Goal: Task Accomplishment & Management: Manage account settings

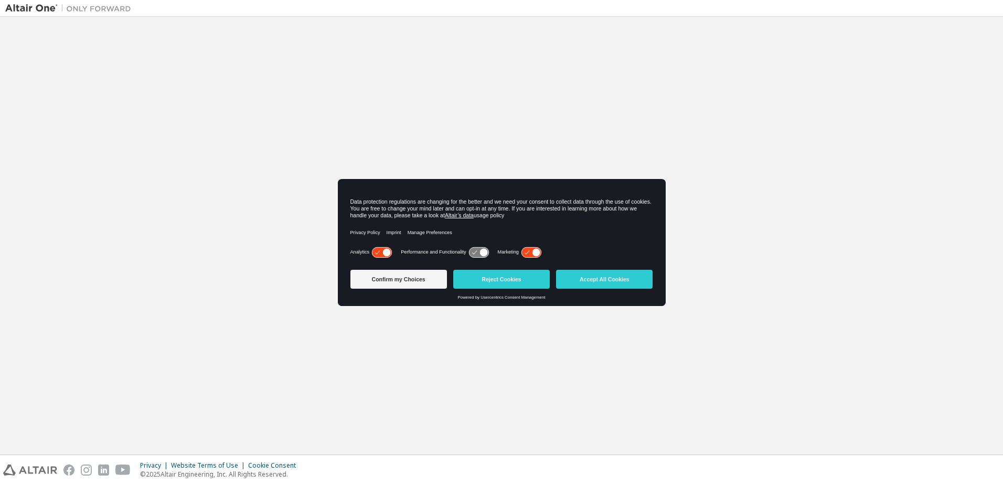
click at [532, 249] on icon at bounding box center [530, 252] width 19 height 10
click at [411, 276] on button "Confirm my Choices" at bounding box center [398, 279] width 97 height 19
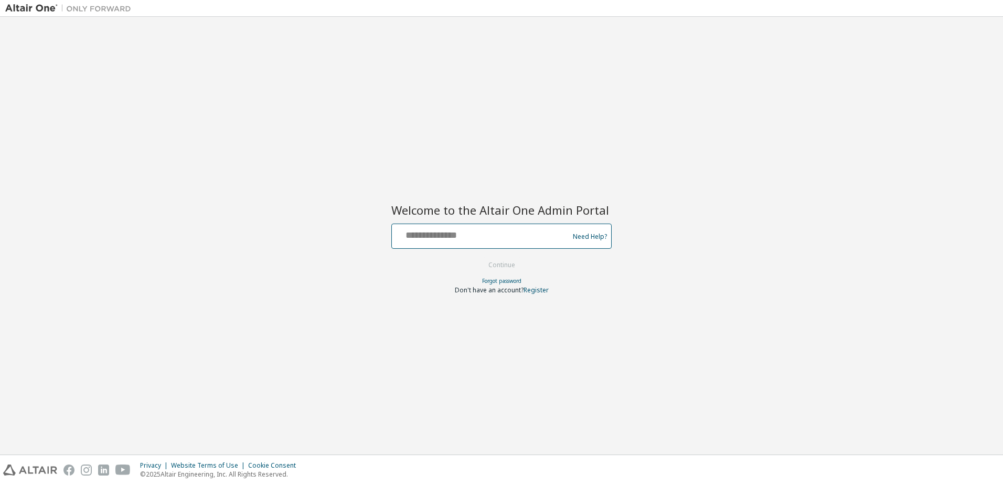
click at [469, 234] on input "text" at bounding box center [482, 233] width 172 height 15
type input "**********"
click at [513, 266] on button "Continue" at bounding box center [501, 265] width 49 height 16
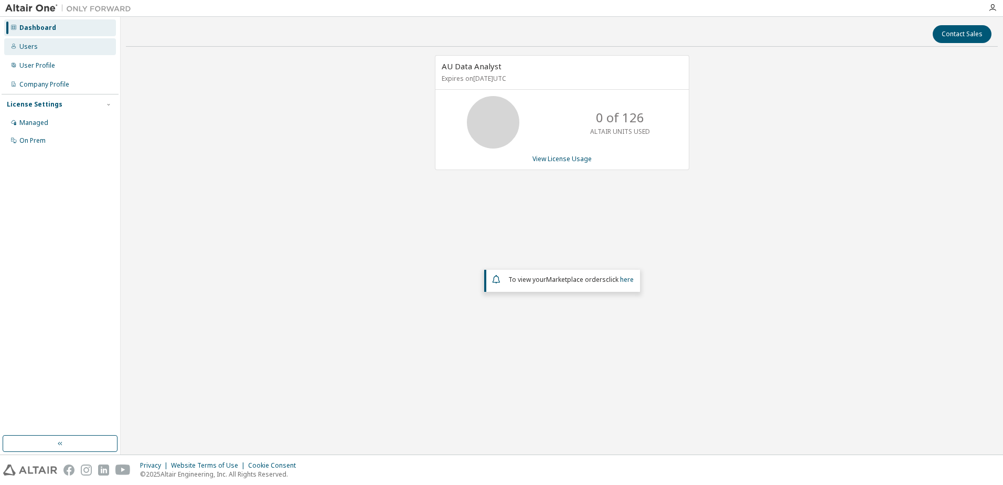
click at [31, 46] on div "Users" at bounding box center [28, 46] width 18 height 8
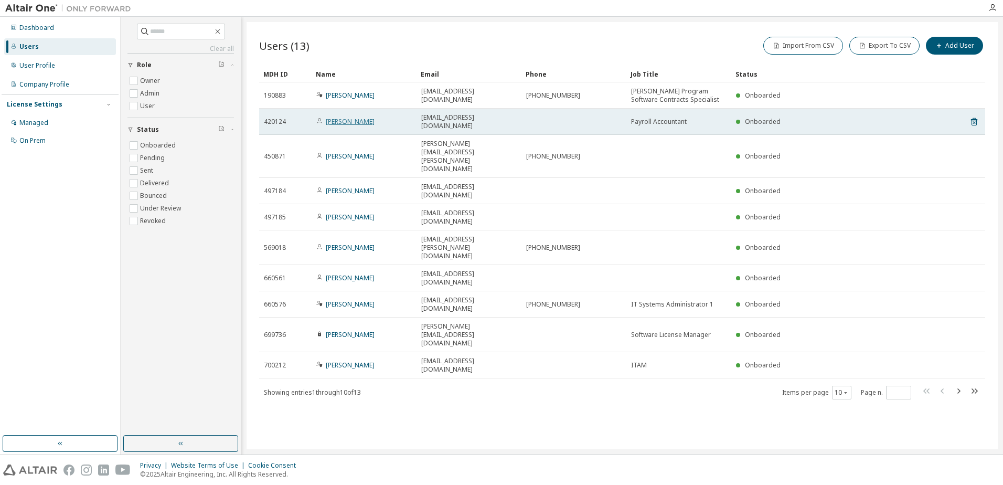
click at [341, 117] on link "[PERSON_NAME]" at bounding box center [350, 121] width 49 height 9
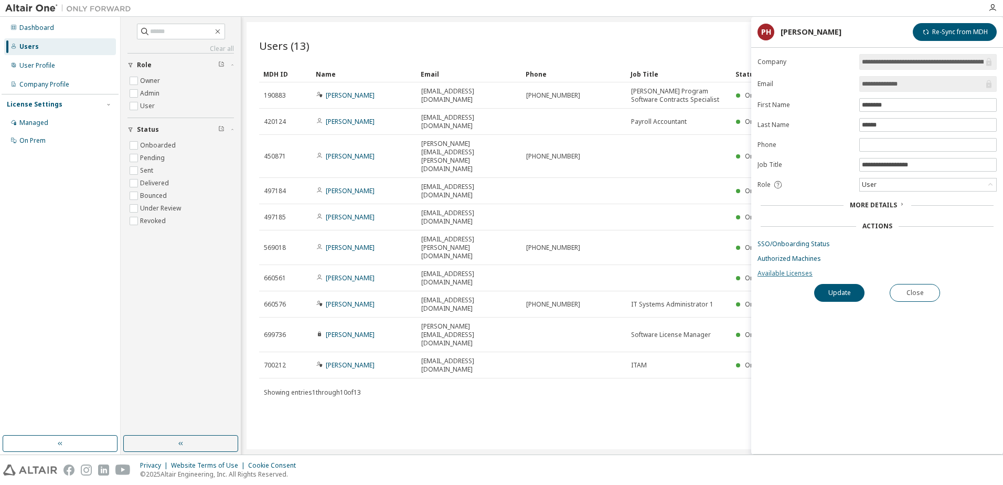
click at [778, 274] on link "Available Licenses" at bounding box center [876, 273] width 239 height 8
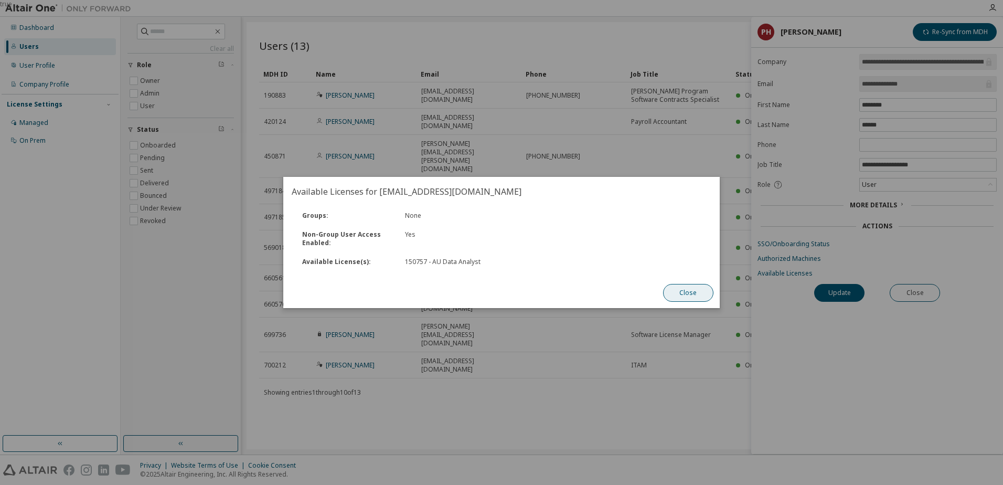
click at [691, 292] on button "Close" at bounding box center [688, 293] width 50 height 18
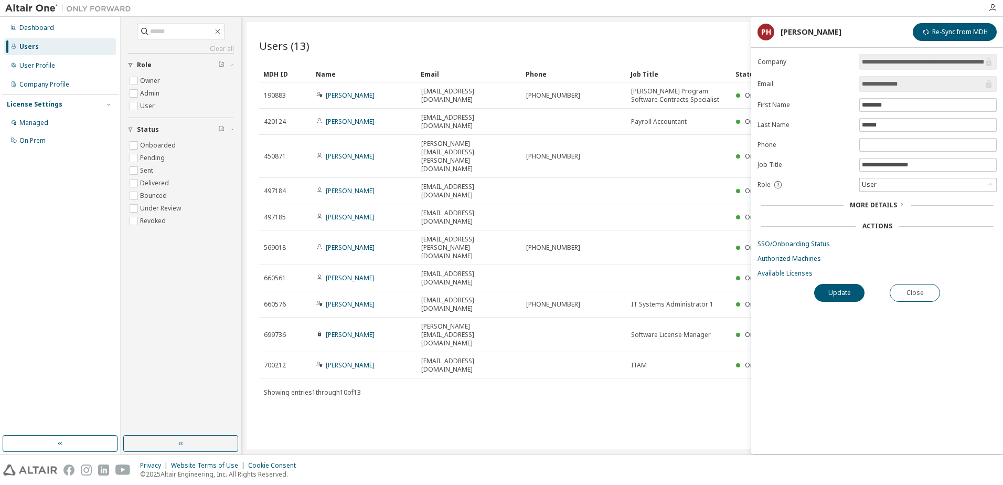
click at [895, 206] on span "More Details" at bounding box center [873, 204] width 47 height 9
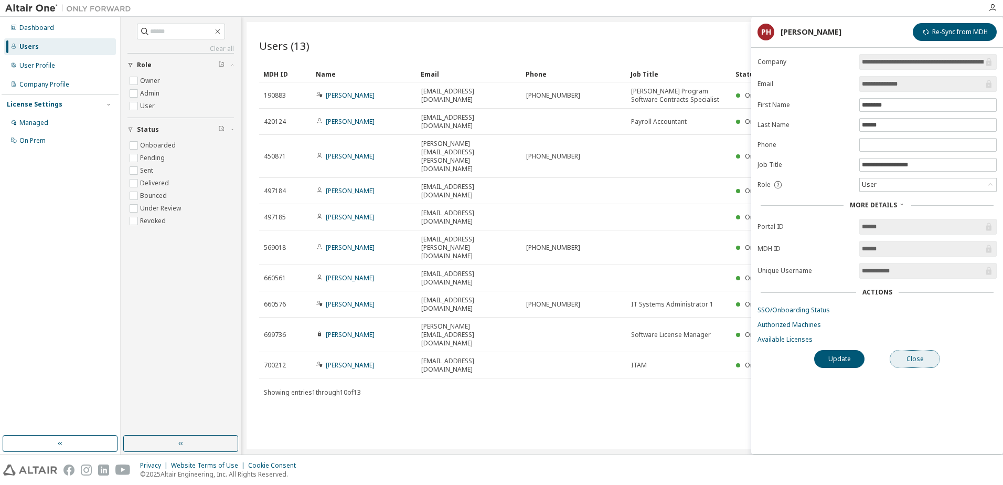
click at [917, 362] on button "Close" at bounding box center [915, 359] width 50 height 18
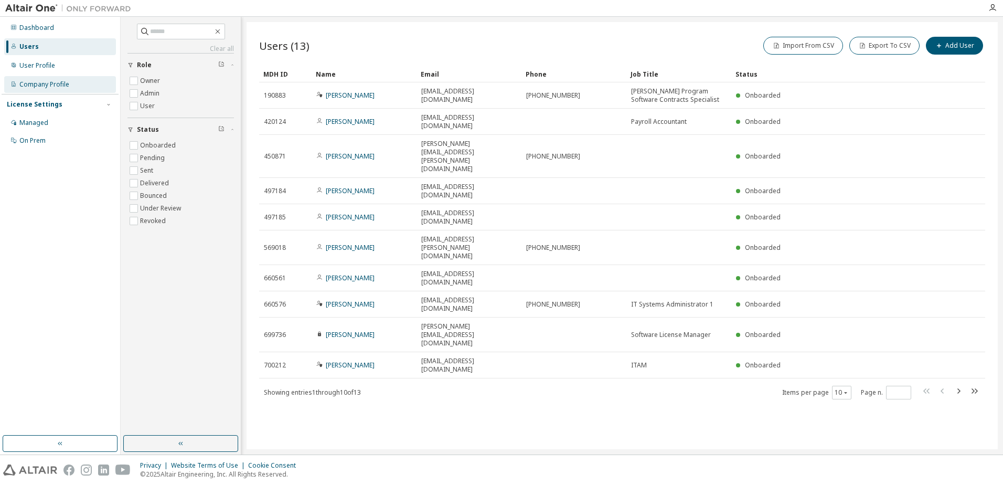
click at [46, 88] on div "Company Profile" at bounding box center [44, 84] width 50 height 8
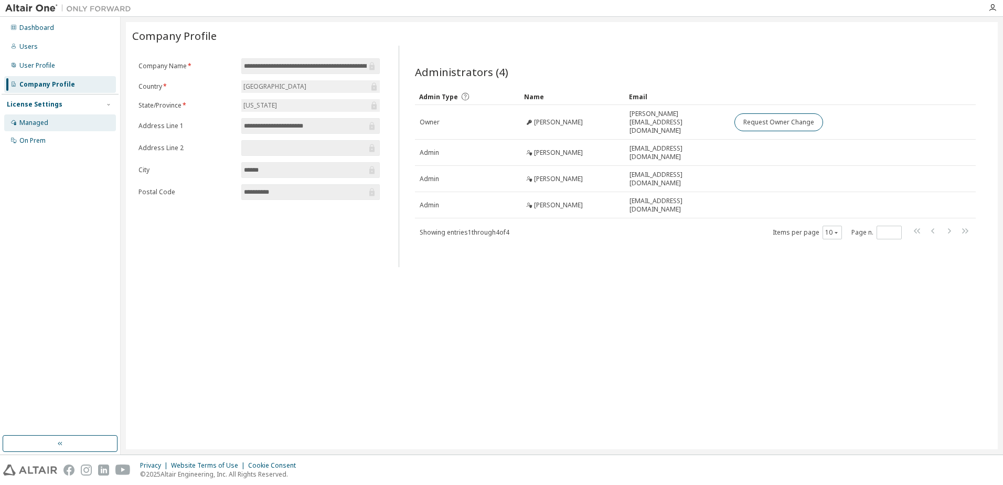
click at [32, 122] on div "Managed" at bounding box center [33, 123] width 29 height 8
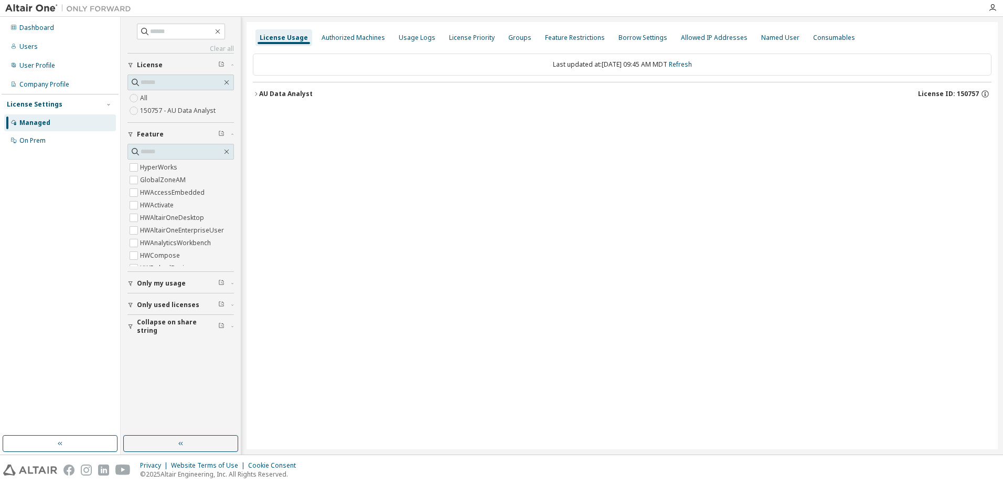
click at [257, 94] on icon "button" at bounding box center [256, 94] width 6 height 6
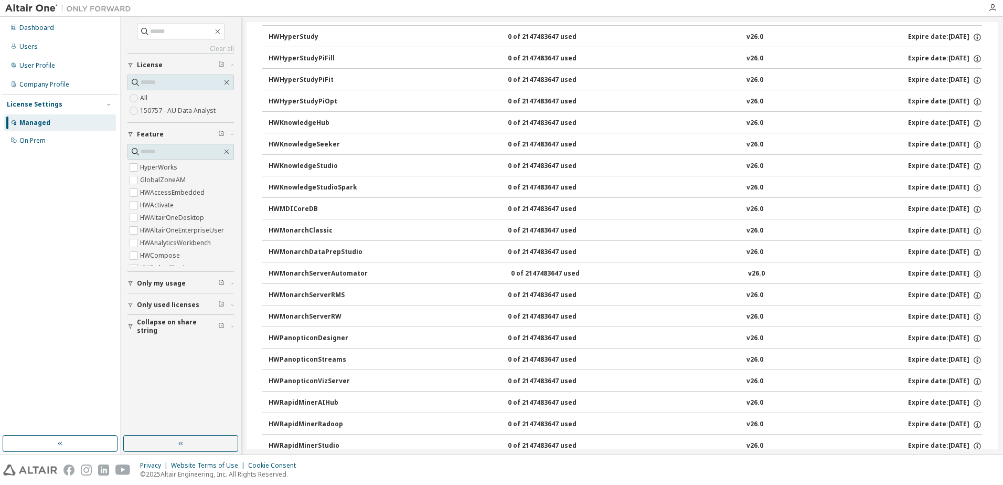
scroll to position [420, 0]
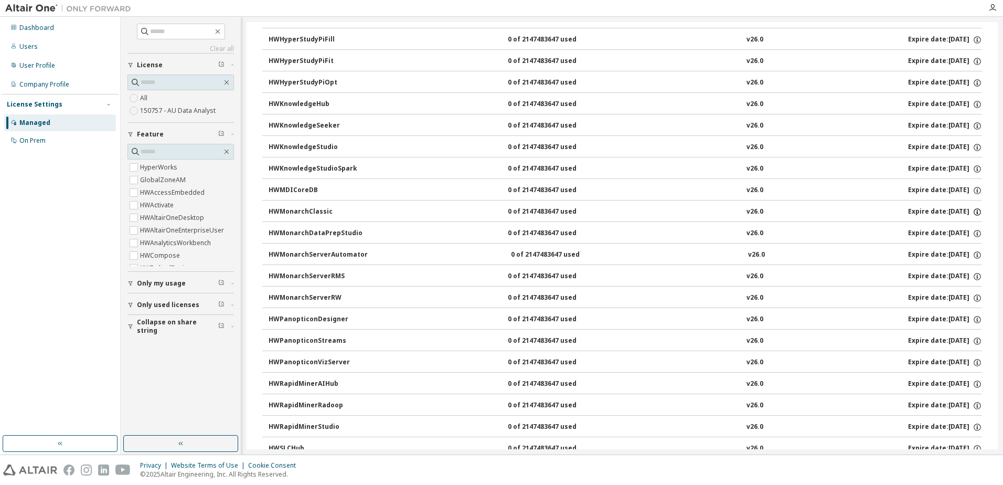
click at [972, 212] on icon "button" at bounding box center [976, 211] width 9 height 9
click at [313, 210] on div "HWMonarchClassic" at bounding box center [316, 211] width 94 height 9
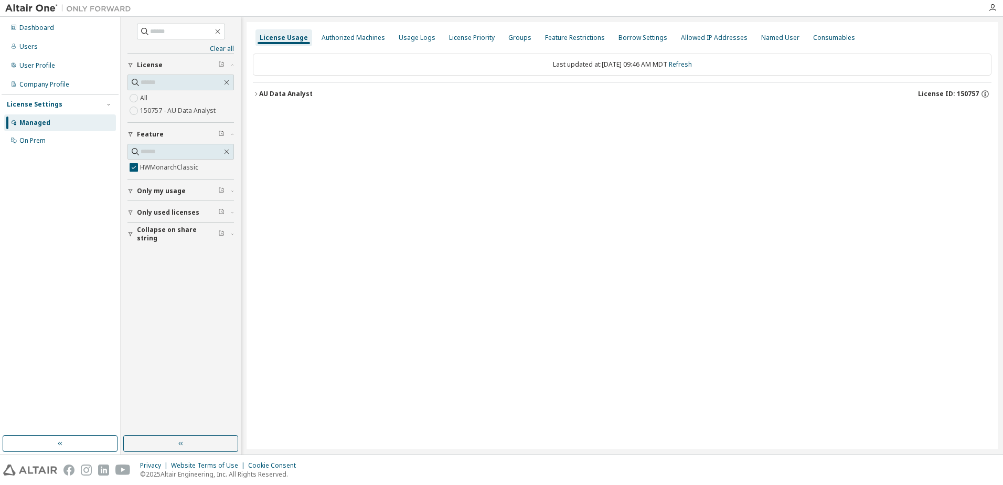
scroll to position [0, 0]
click at [257, 93] on icon "button" at bounding box center [256, 94] width 6 height 6
click at [321, 115] on div "HWMonarchClassic" at bounding box center [316, 115] width 94 height 9
click at [28, 47] on div "Users" at bounding box center [28, 46] width 18 height 8
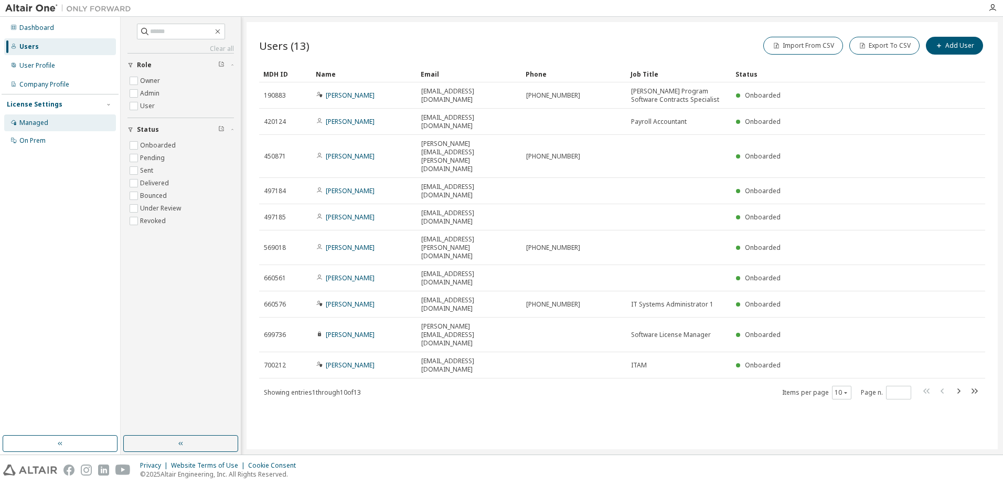
click at [22, 120] on div "Managed" at bounding box center [33, 123] width 29 height 8
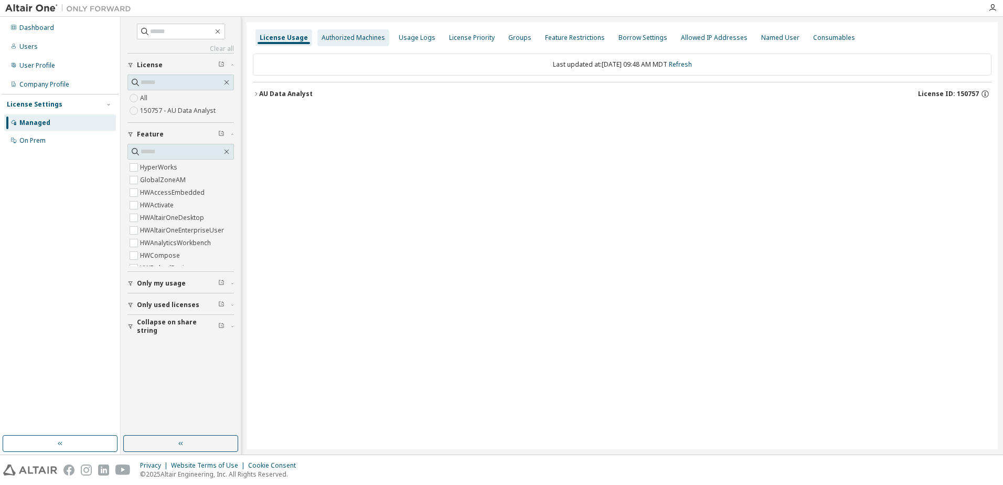
click at [362, 37] on div "Authorized Machines" at bounding box center [353, 38] width 63 height 8
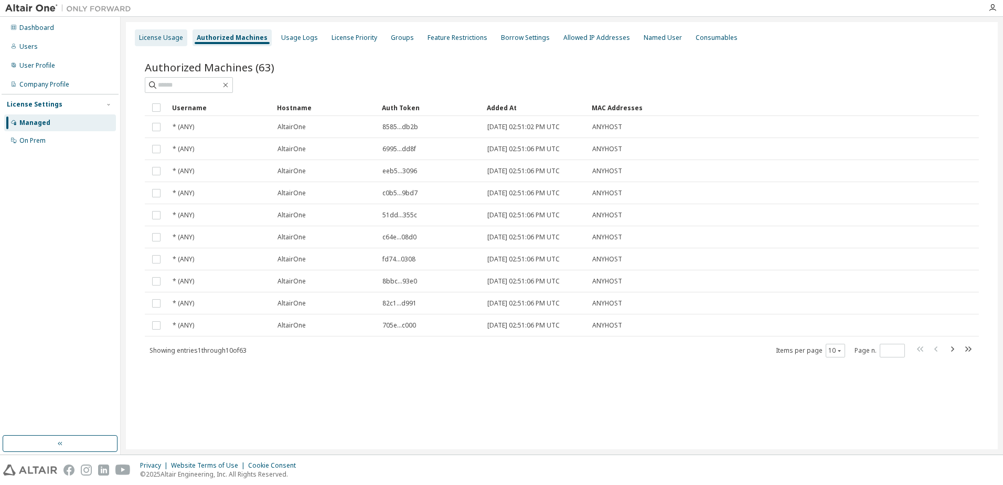
click at [150, 39] on div "License Usage" at bounding box center [161, 38] width 44 height 8
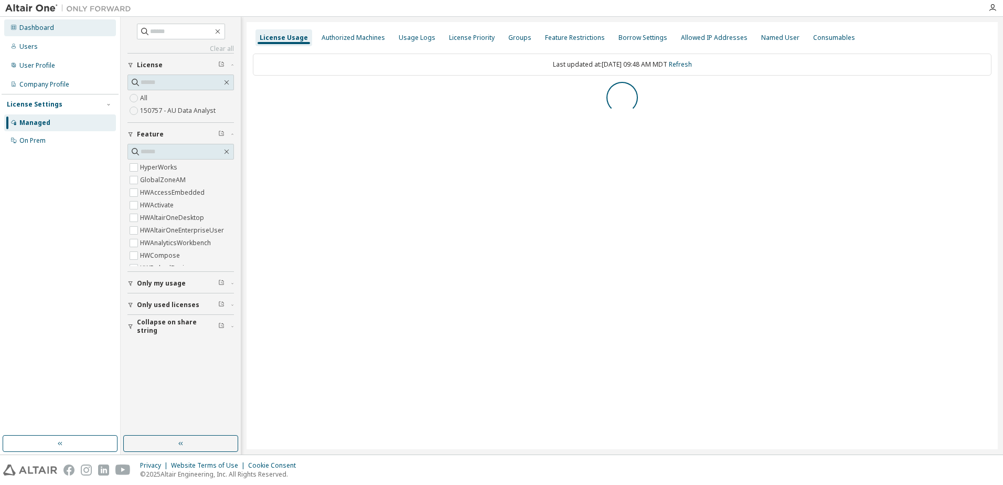
click at [50, 28] on div "Dashboard" at bounding box center [36, 28] width 35 height 8
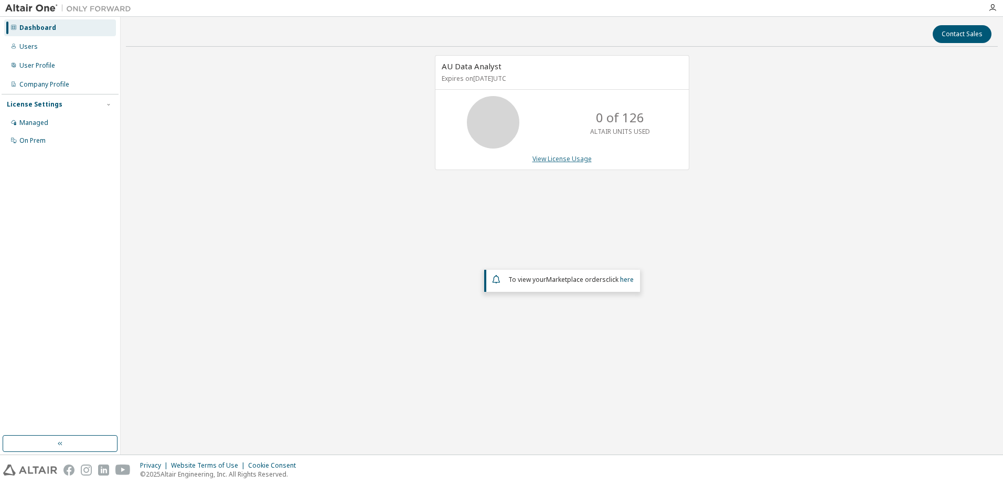
click at [562, 159] on link "View License Usage" at bounding box center [561, 158] width 59 height 9
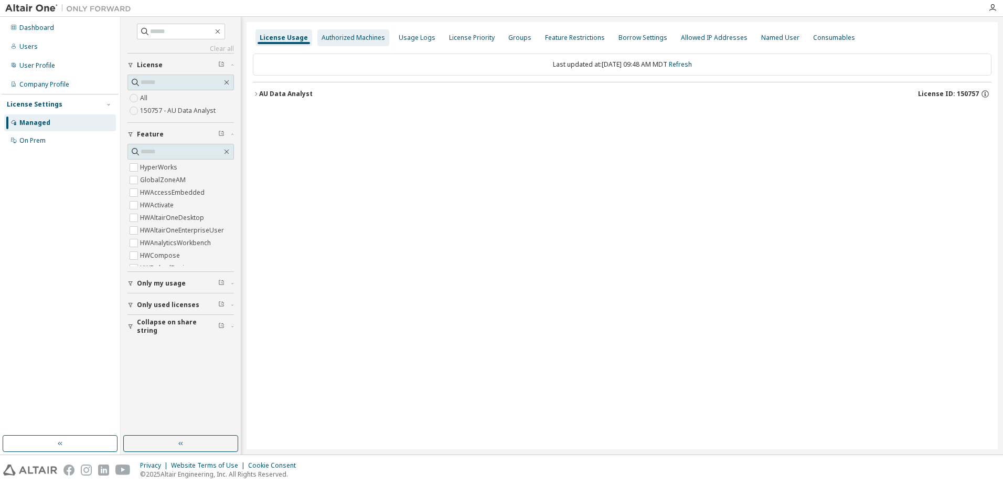
click at [357, 36] on div "Authorized Machines" at bounding box center [353, 38] width 63 height 8
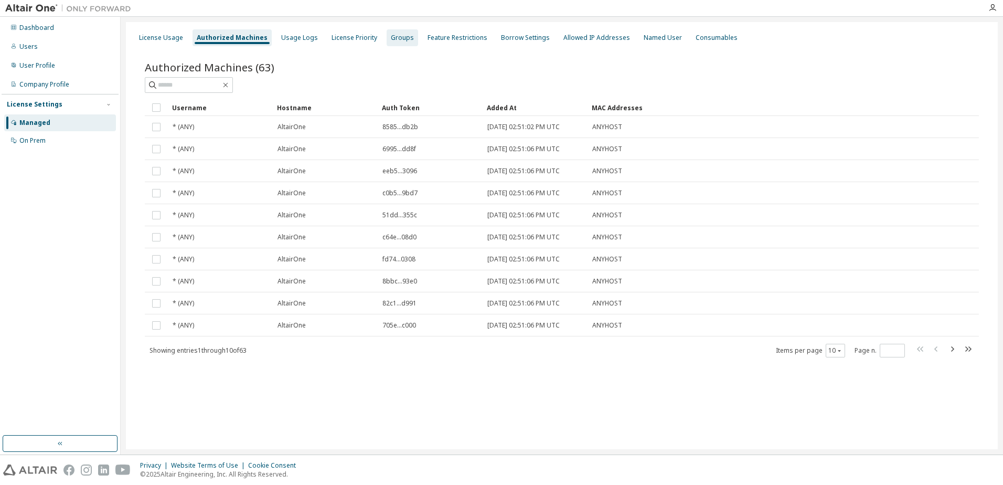
click at [401, 37] on div "Groups" at bounding box center [402, 38] width 23 height 8
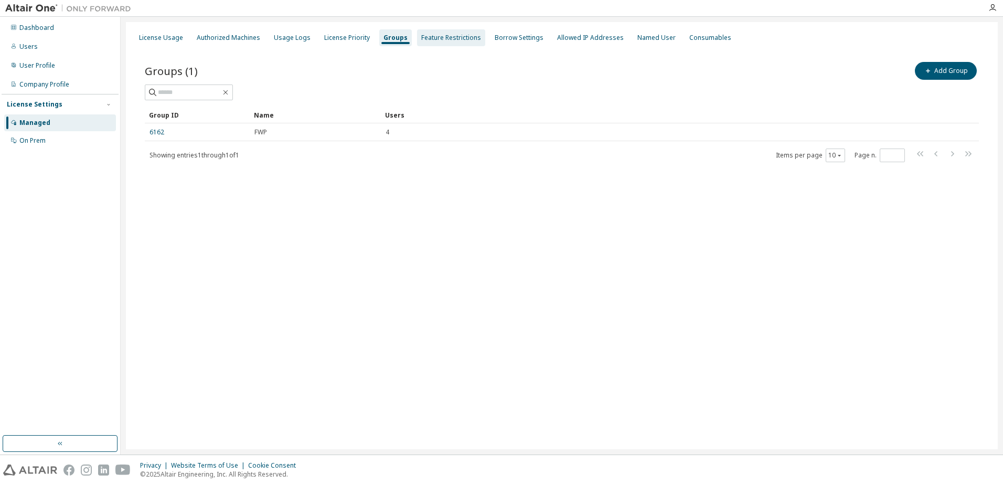
click at [431, 40] on div "Feature Restrictions" at bounding box center [451, 38] width 60 height 8
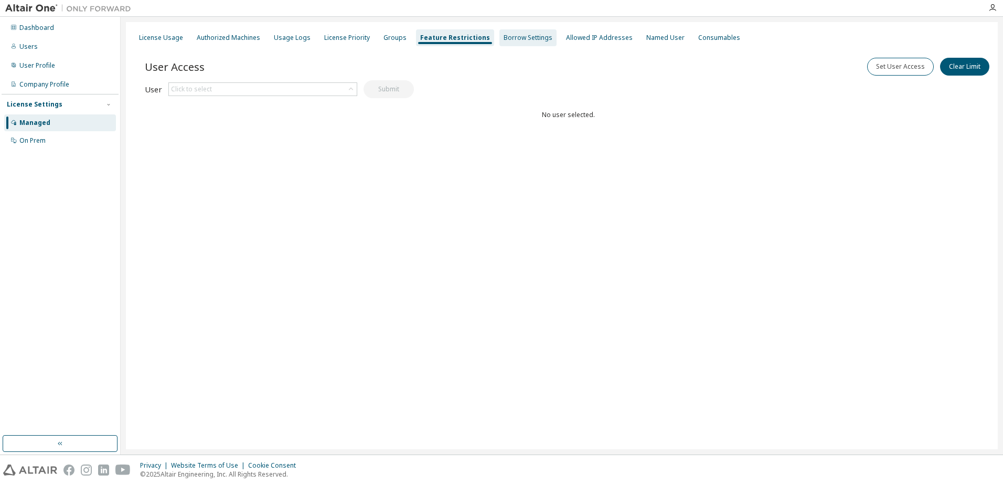
click at [507, 41] on div "Borrow Settings" at bounding box center [528, 38] width 49 height 8
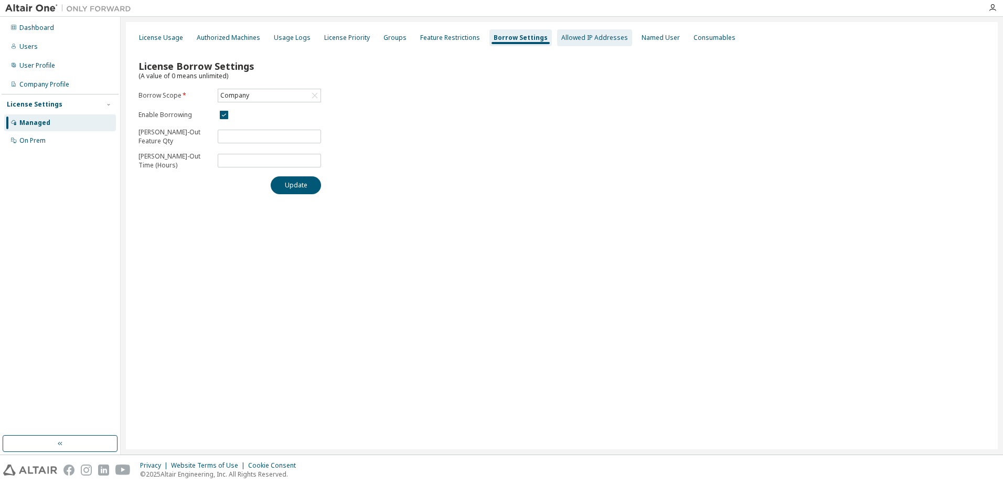
click at [571, 39] on div "Allowed IP Addresses" at bounding box center [594, 38] width 67 height 8
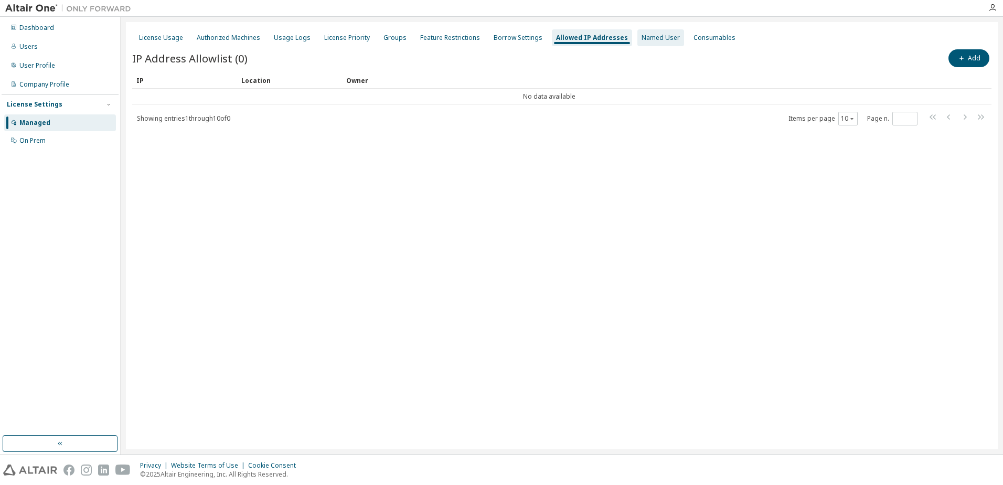
click at [642, 37] on div "Named User" at bounding box center [660, 38] width 38 height 8
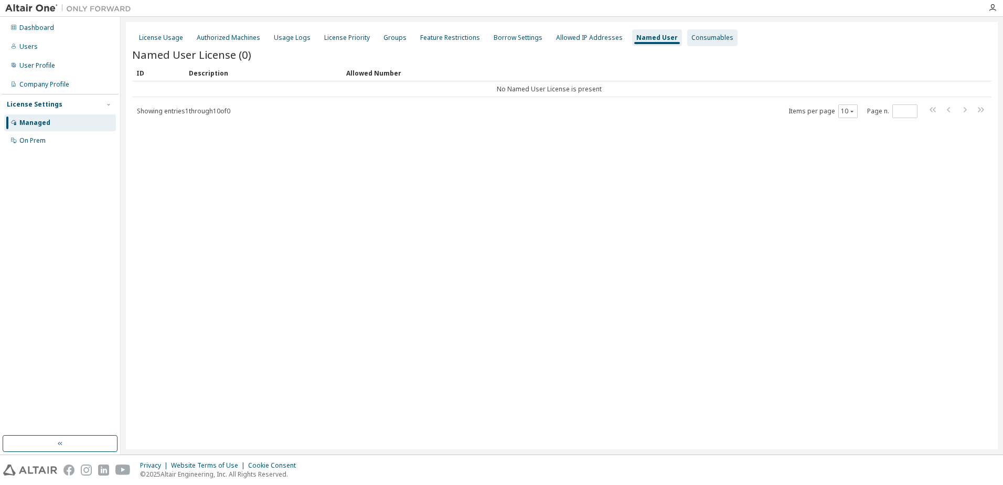
click at [698, 39] on div "Consumables" at bounding box center [712, 38] width 42 height 8
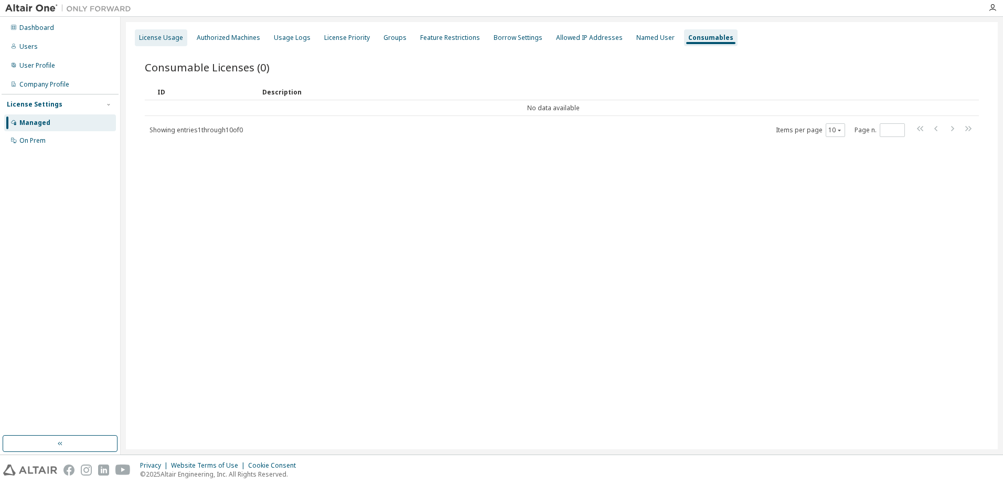
click at [168, 41] on div "License Usage" at bounding box center [161, 38] width 44 height 8
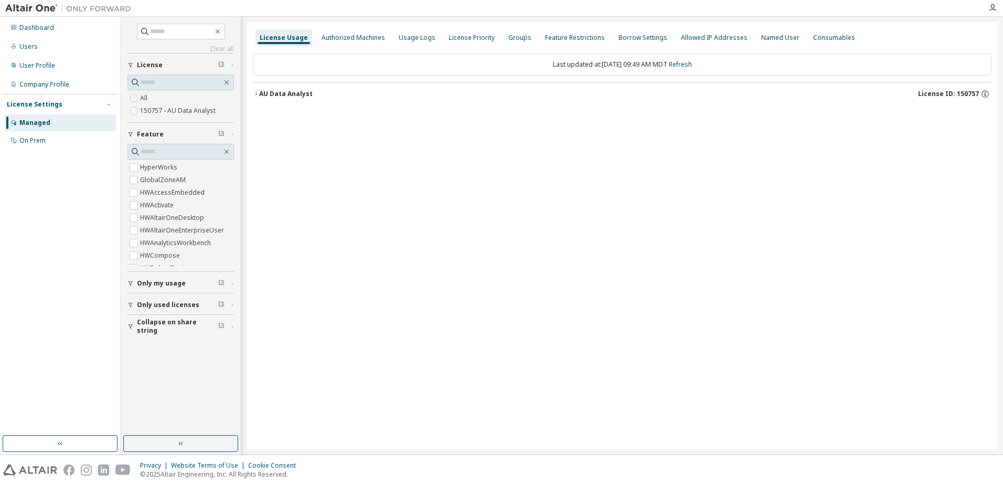
click at [256, 93] on icon "button" at bounding box center [256, 94] width 6 height 6
click at [255, 93] on icon "button" at bounding box center [256, 94] width 6 height 6
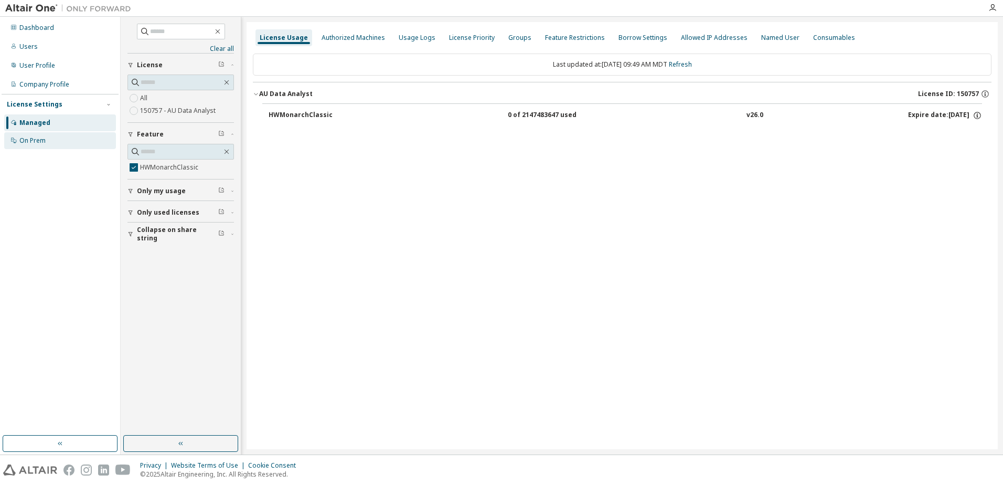
click at [36, 141] on div "On Prem" at bounding box center [32, 140] width 26 height 8
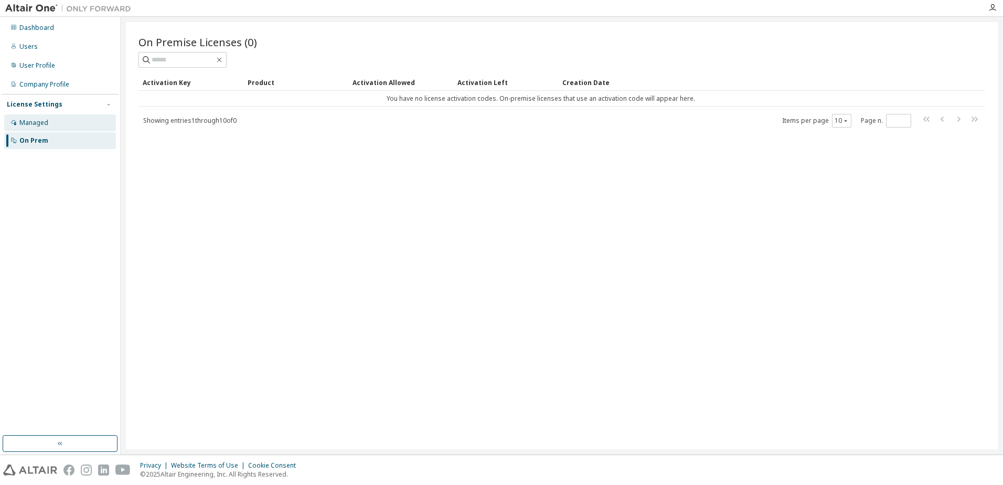
click at [42, 121] on div "Managed" at bounding box center [33, 123] width 29 height 8
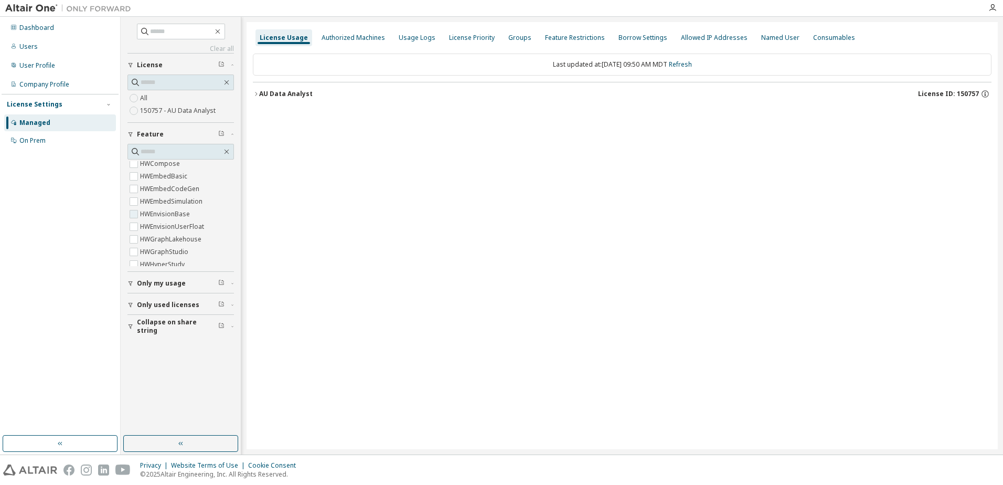
scroll to position [105, 0]
